Goal: Check status: Check status

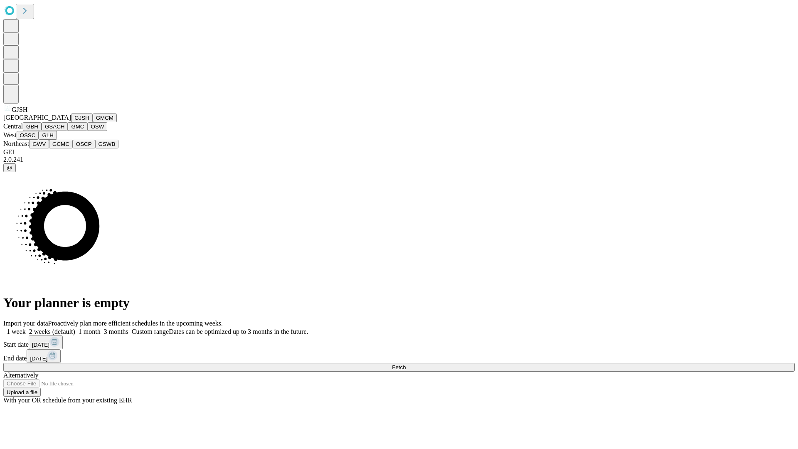
click at [71, 122] on button "GJSH" at bounding box center [82, 117] width 22 height 9
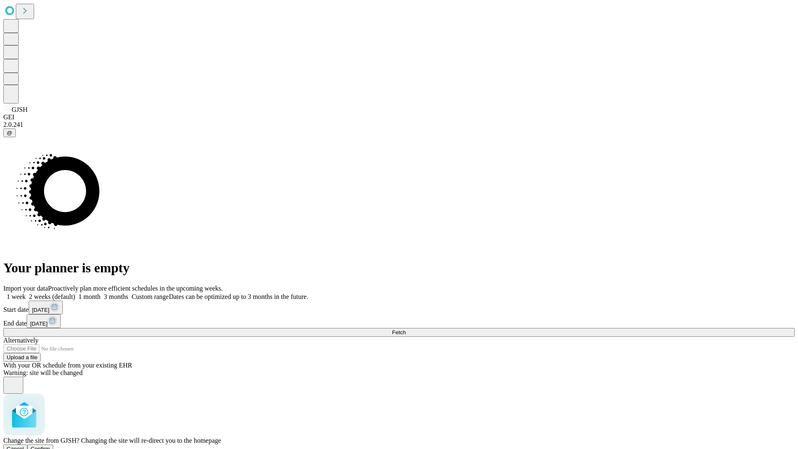
click at [50, 445] on span "Confirm" at bounding box center [41, 448] width 20 height 6
click at [75, 293] on label "2 weeks (default)" at bounding box center [50, 296] width 49 height 7
click at [406, 329] on span "Fetch" at bounding box center [399, 332] width 14 height 6
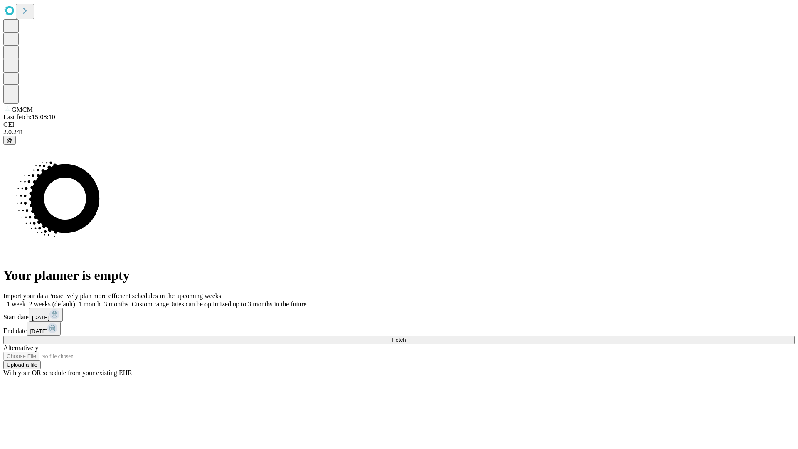
click at [75, 300] on label "2 weeks (default)" at bounding box center [50, 303] width 49 height 7
click at [406, 337] on span "Fetch" at bounding box center [399, 340] width 14 height 6
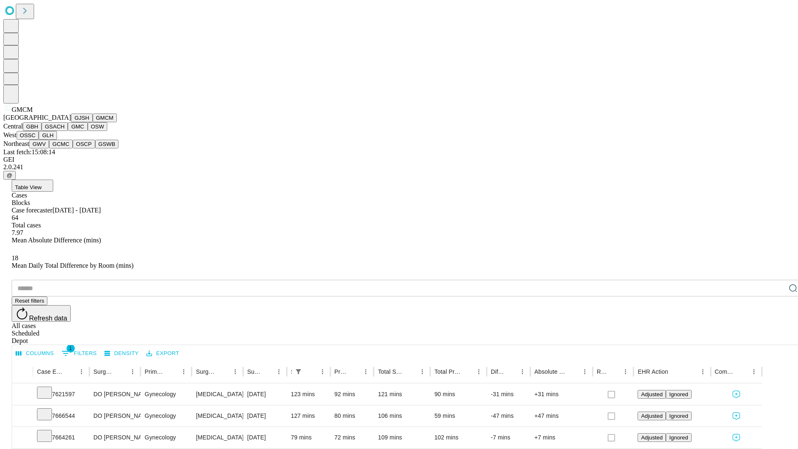
click at [42, 131] on button "GBH" at bounding box center [32, 126] width 19 height 9
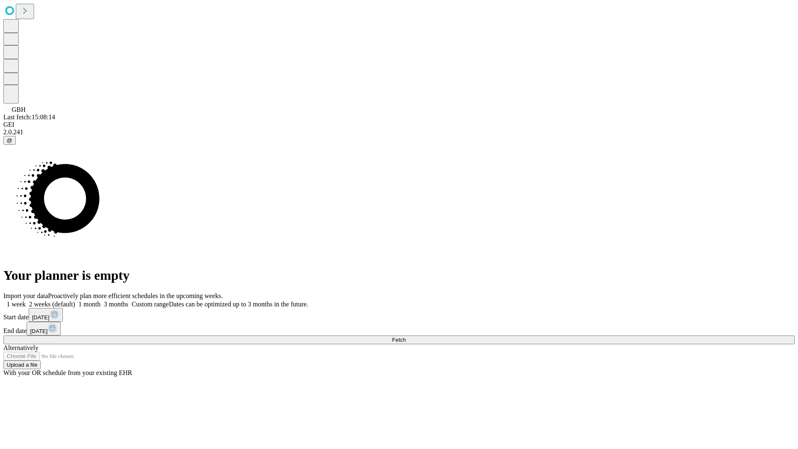
click at [75, 300] on label "2 weeks (default)" at bounding box center [50, 303] width 49 height 7
click at [406, 337] on span "Fetch" at bounding box center [399, 340] width 14 height 6
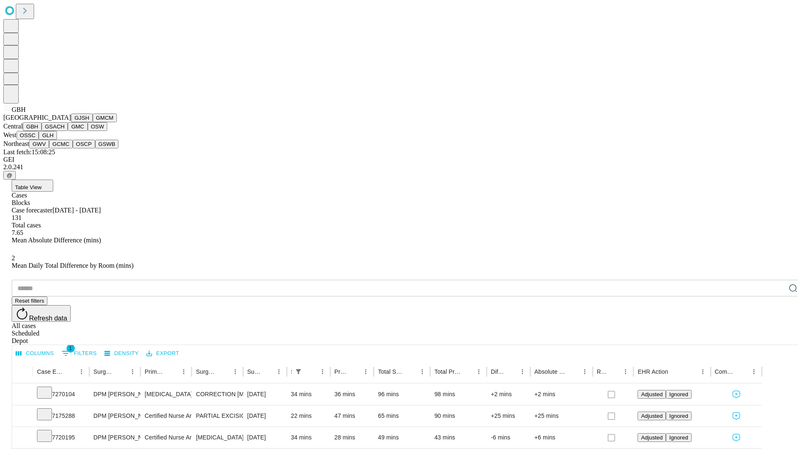
click at [64, 131] on button "GSACH" at bounding box center [55, 126] width 26 height 9
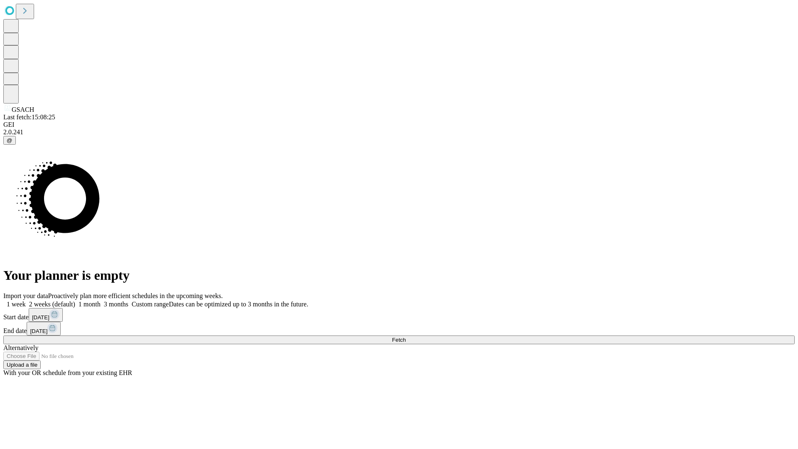
click at [75, 300] on label "2 weeks (default)" at bounding box center [50, 303] width 49 height 7
click at [406, 337] on span "Fetch" at bounding box center [399, 340] width 14 height 6
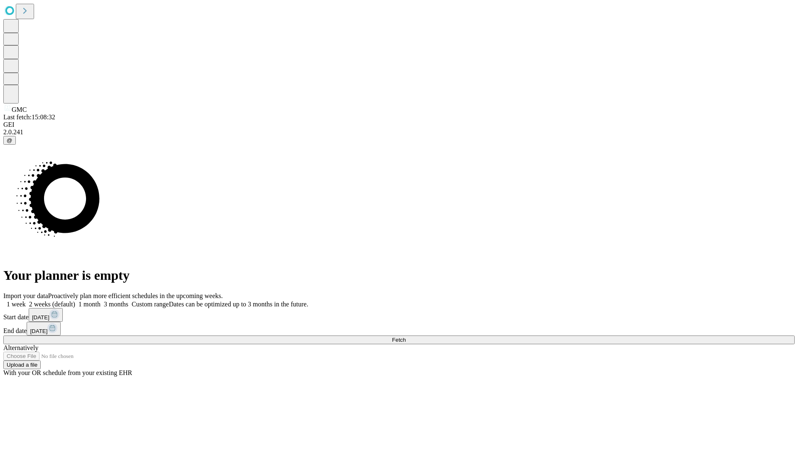
click at [75, 300] on label "2 weeks (default)" at bounding box center [50, 303] width 49 height 7
click at [406, 337] on span "Fetch" at bounding box center [399, 340] width 14 height 6
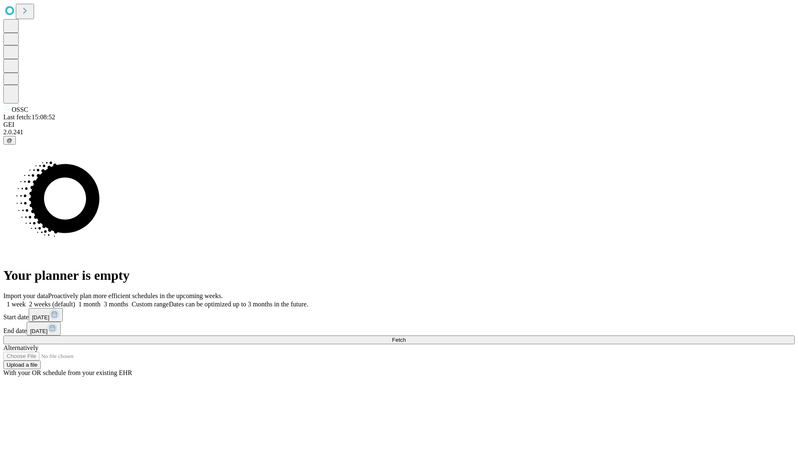
click at [75, 300] on label "2 weeks (default)" at bounding box center [50, 303] width 49 height 7
click at [406, 337] on span "Fetch" at bounding box center [399, 340] width 14 height 6
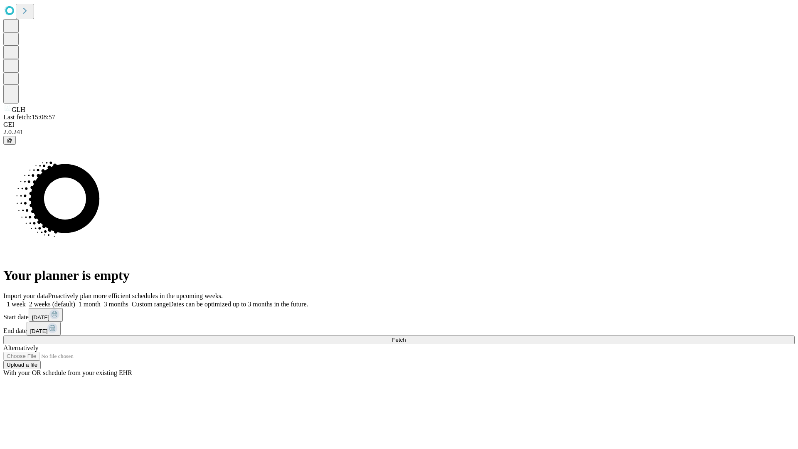
click at [75, 300] on label "2 weeks (default)" at bounding box center [50, 303] width 49 height 7
click at [406, 337] on span "Fetch" at bounding box center [399, 340] width 14 height 6
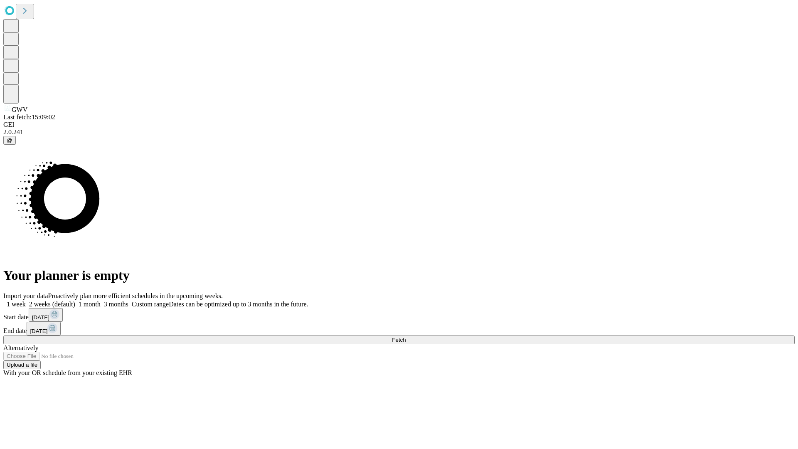
click at [75, 300] on label "2 weeks (default)" at bounding box center [50, 303] width 49 height 7
click at [406, 337] on span "Fetch" at bounding box center [399, 340] width 14 height 6
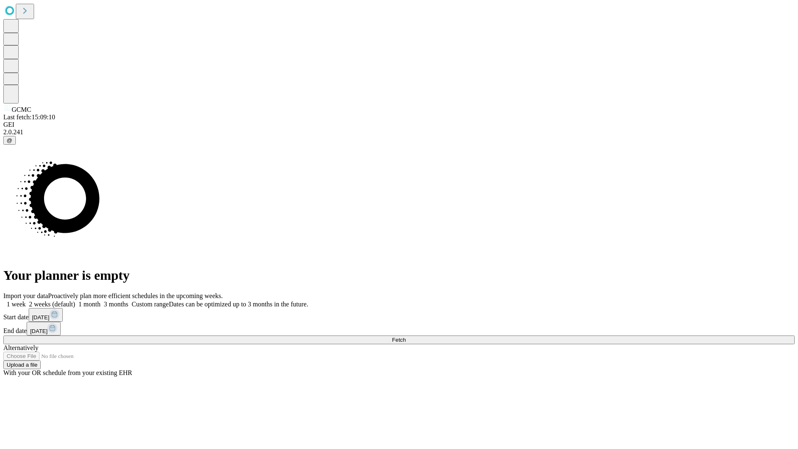
click at [75, 300] on label "2 weeks (default)" at bounding box center [50, 303] width 49 height 7
click at [406, 337] on span "Fetch" at bounding box center [399, 340] width 14 height 6
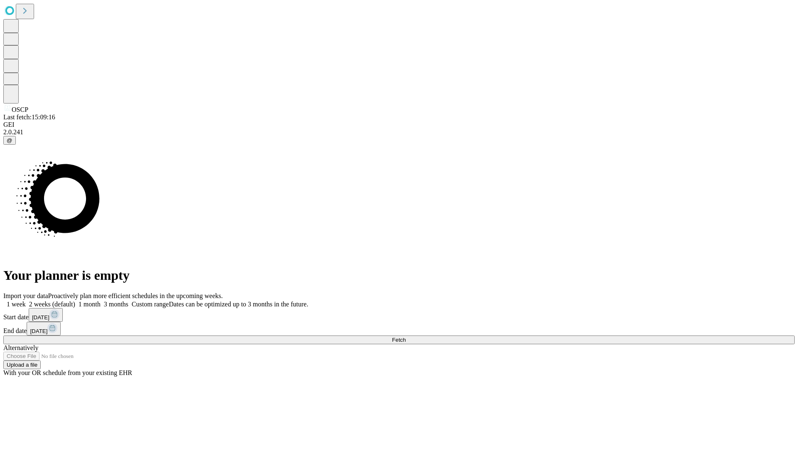
click at [75, 300] on label "2 weeks (default)" at bounding box center [50, 303] width 49 height 7
click at [406, 337] on span "Fetch" at bounding box center [399, 340] width 14 height 6
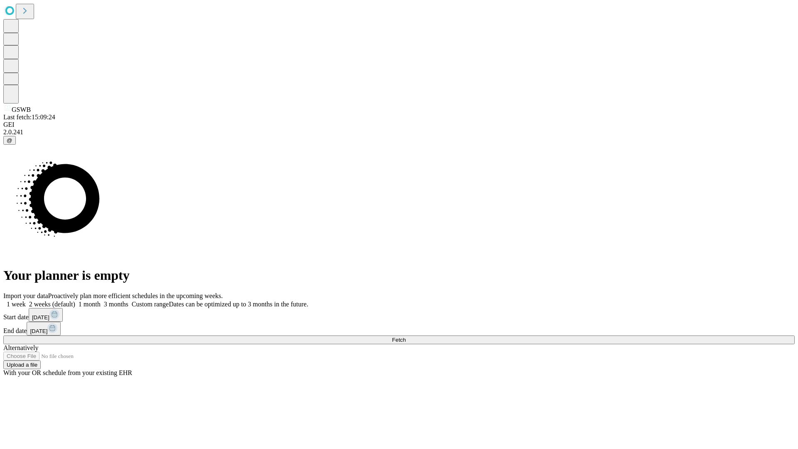
click at [75, 300] on label "2 weeks (default)" at bounding box center [50, 303] width 49 height 7
click at [406, 337] on span "Fetch" at bounding box center [399, 340] width 14 height 6
